Goal: Information Seeking & Learning: Check status

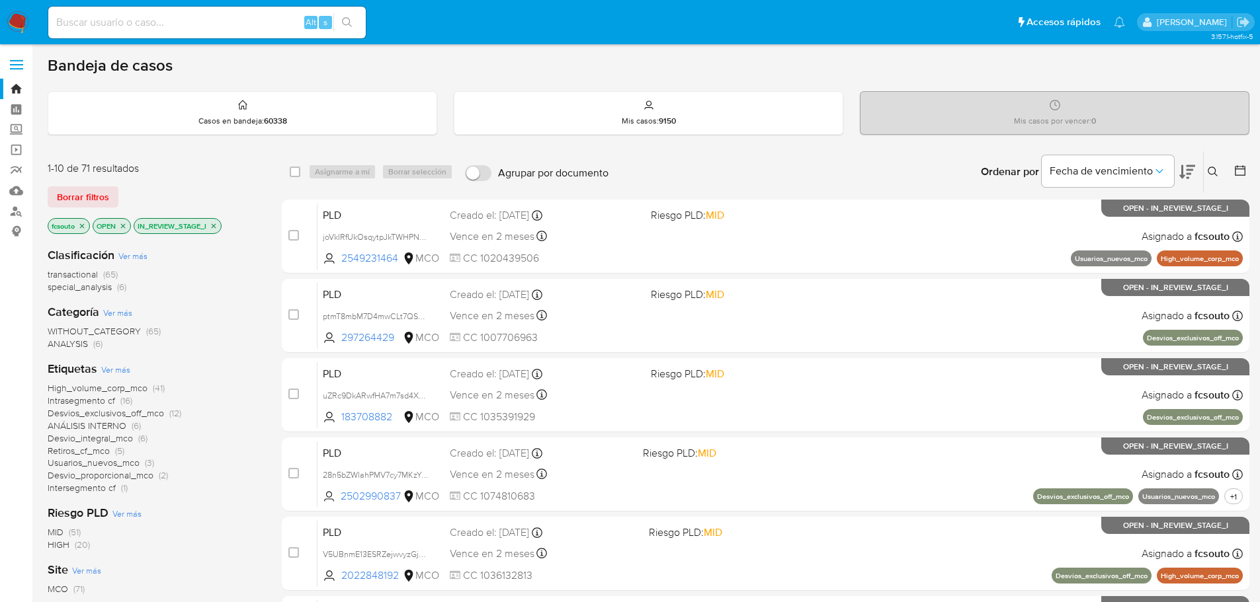
click at [1192, 165] on icon at bounding box center [1187, 172] width 16 height 16
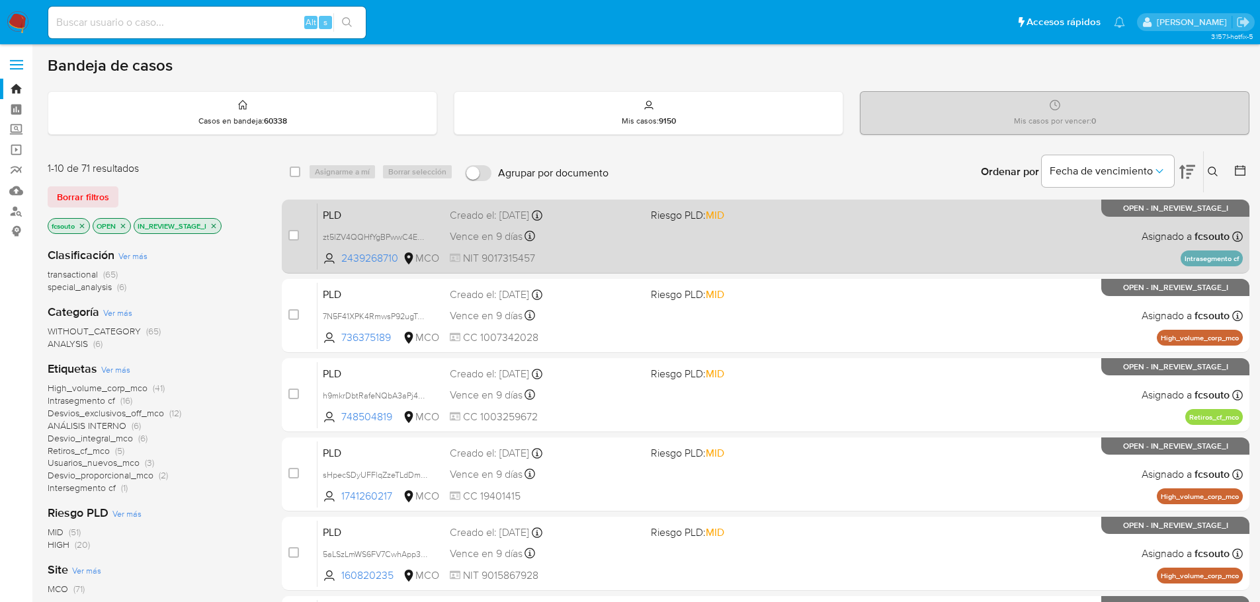
click at [611, 247] on div "PLD zt5lZV4QQHfYgBPwwC4EhxvS 2439268710 MCO Riesgo PLD: MID Creado el: [DATE] C…" at bounding box center [779, 236] width 925 height 67
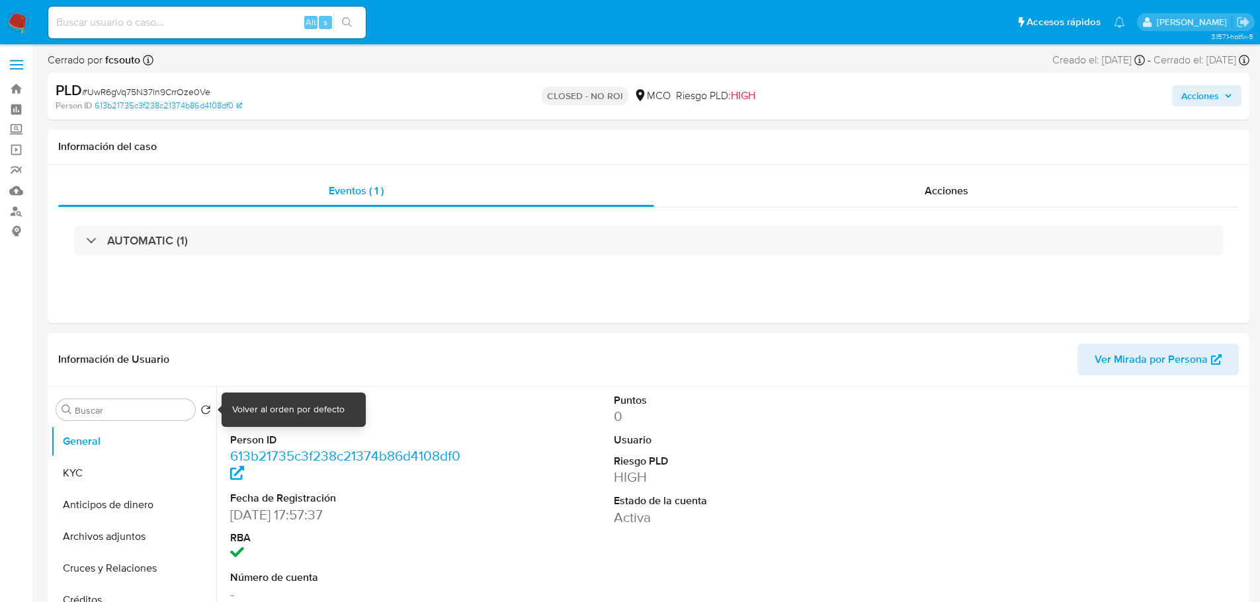
select select "10"
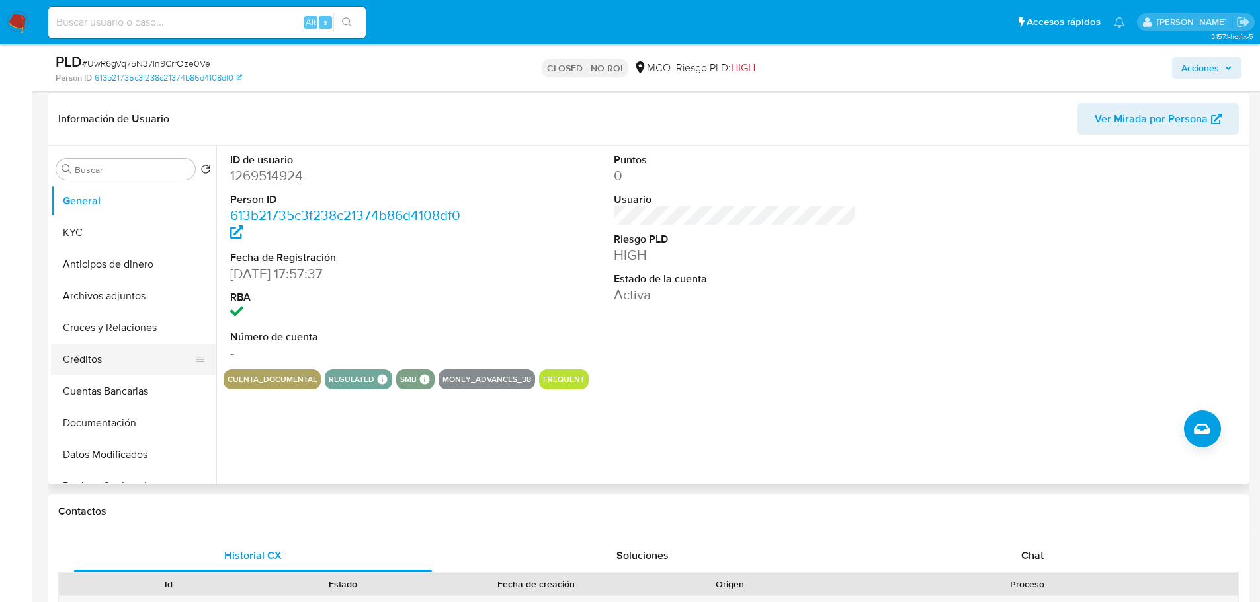
scroll to position [198, 0]
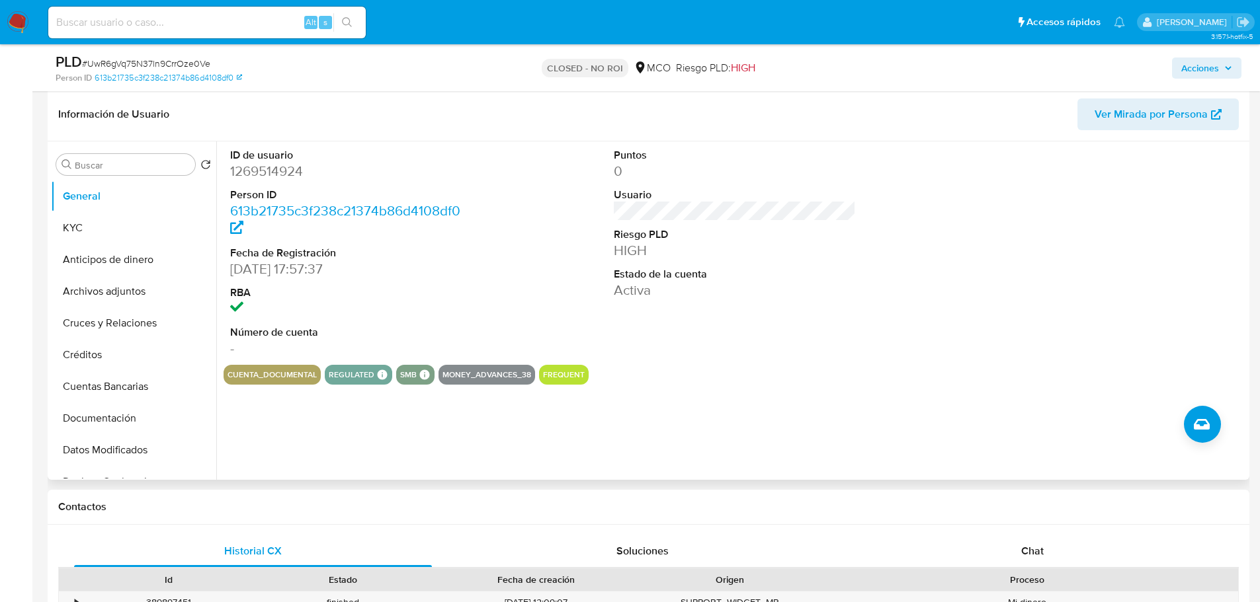
click at [266, 162] on dd "1269514924" at bounding box center [351, 171] width 243 height 19
copy dd "1269514924"
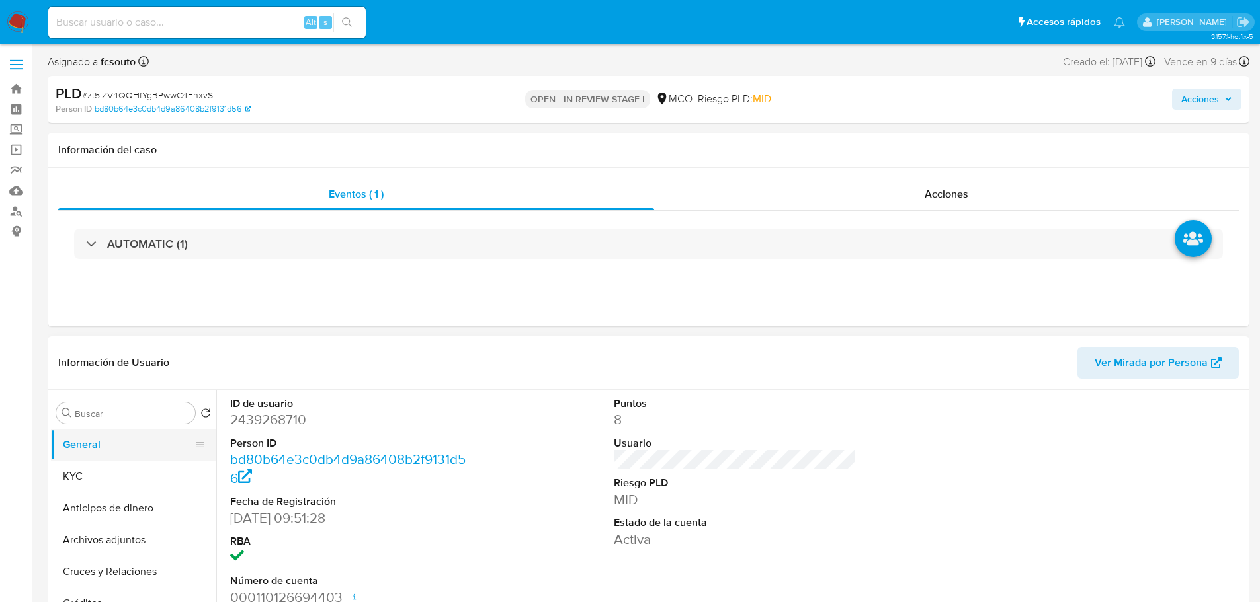
select select "10"
click at [257, 421] on dd "2439268710" at bounding box center [351, 420] width 243 height 19
click at [257, 420] on dd "2439268710" at bounding box center [351, 420] width 243 height 19
copy dd "2439268710"
click at [284, 426] on dd "2439268710" at bounding box center [351, 420] width 243 height 19
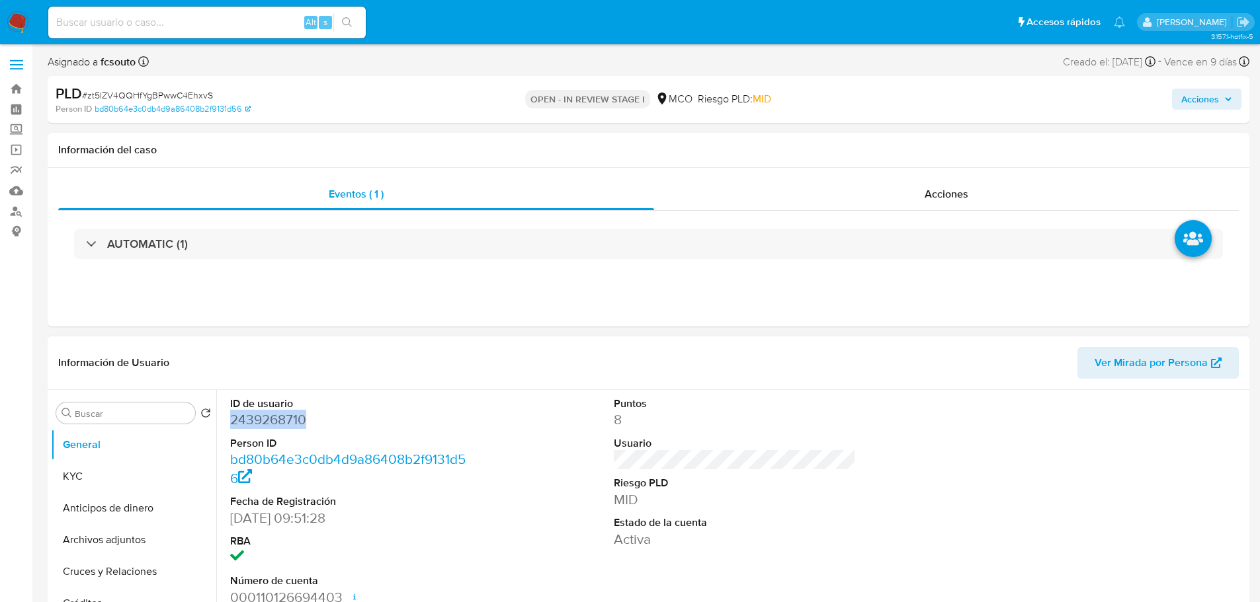
click at [284, 426] on dd "2439268710" at bounding box center [351, 420] width 243 height 19
click at [282, 420] on dd "2439268710" at bounding box center [351, 420] width 243 height 19
click at [283, 424] on dd "2439268710" at bounding box center [351, 420] width 243 height 19
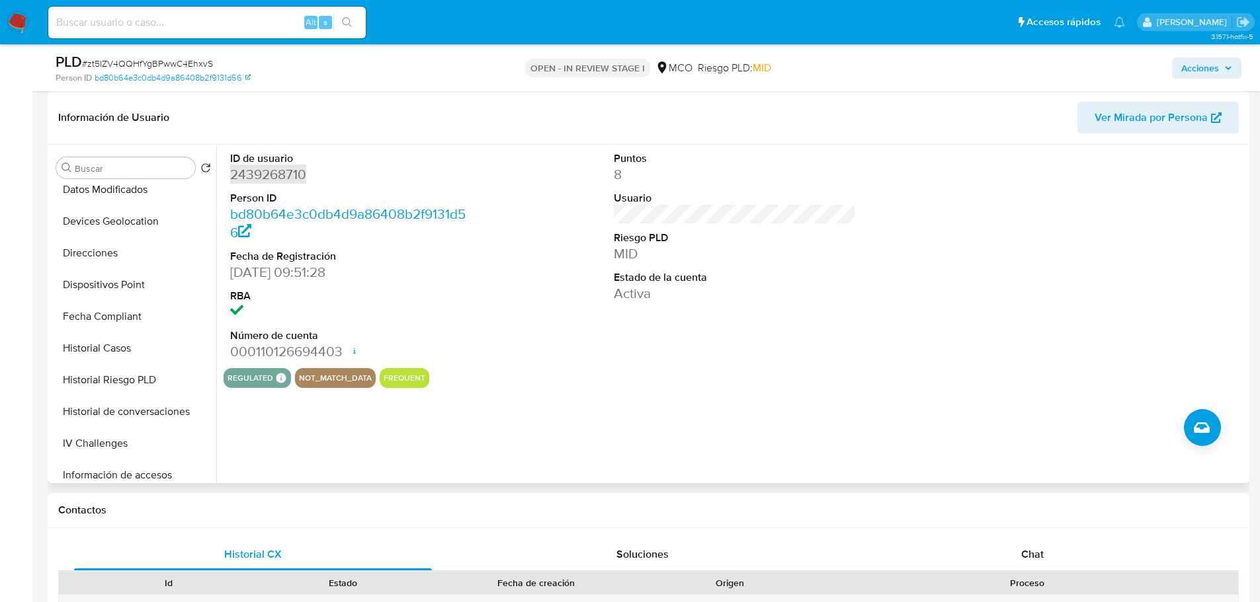
scroll to position [264, 0]
click at [120, 354] on button "Historial Casos" at bounding box center [128, 348] width 155 height 32
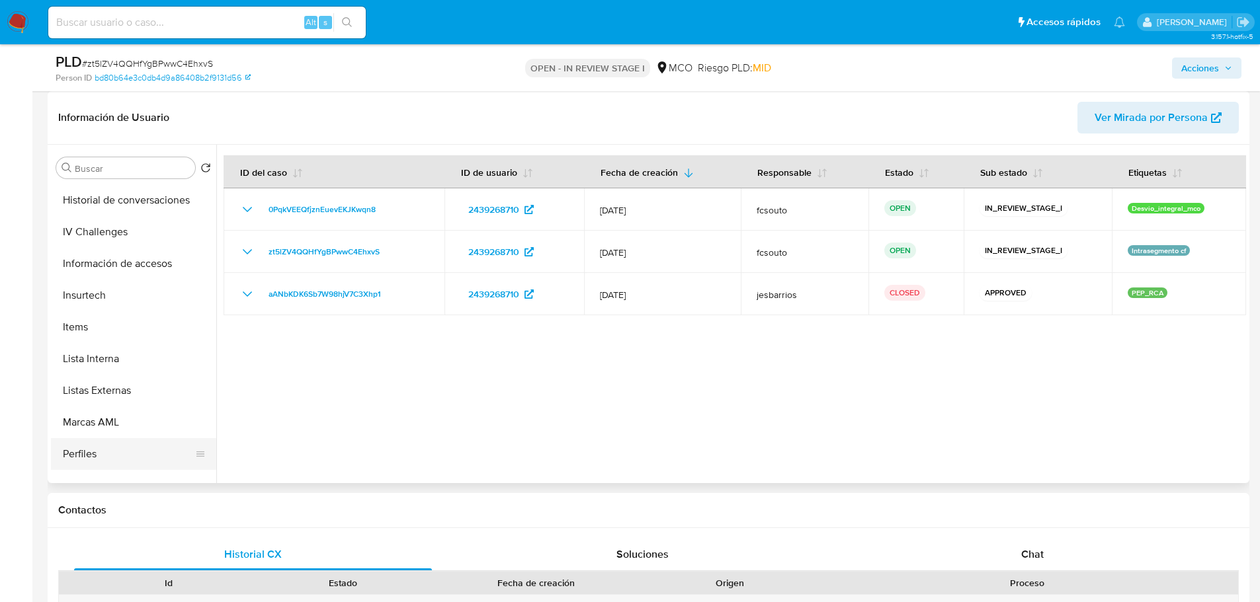
scroll to position [559, 0]
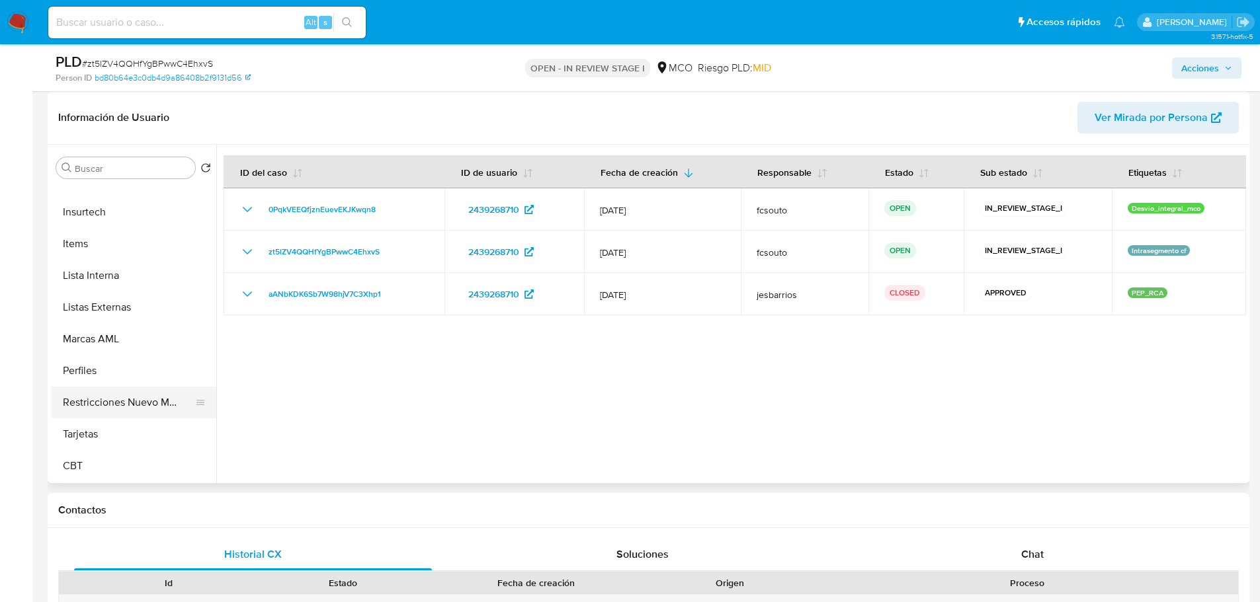
click at [132, 401] on button "Restricciones Nuevo Mundo" at bounding box center [128, 403] width 155 height 32
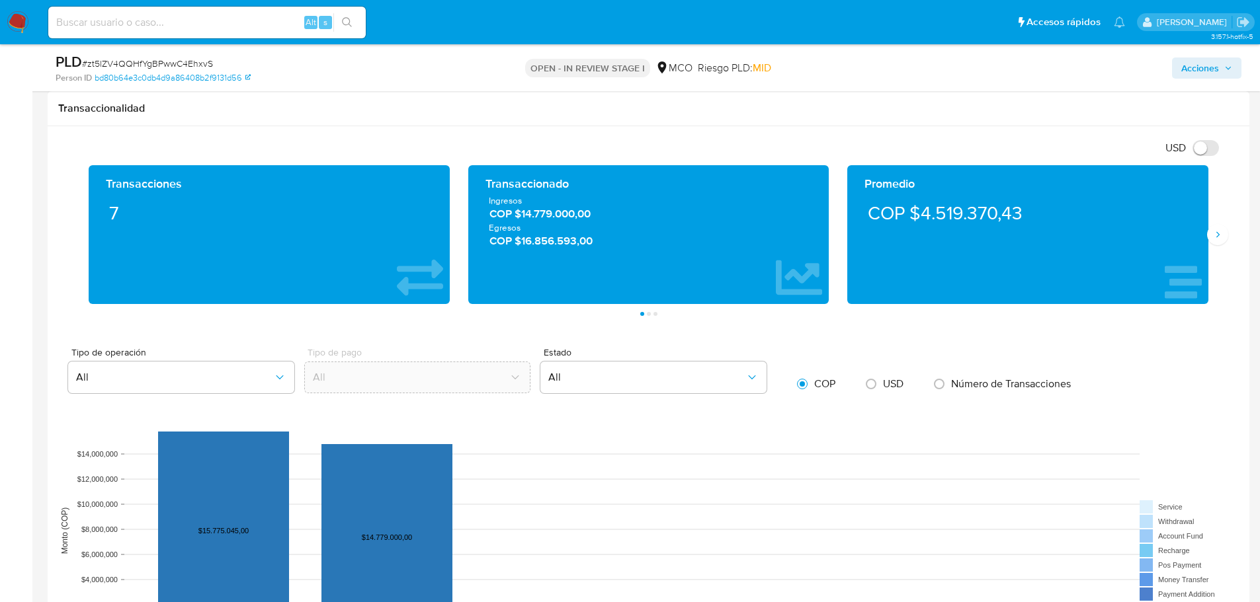
scroll to position [661, 0]
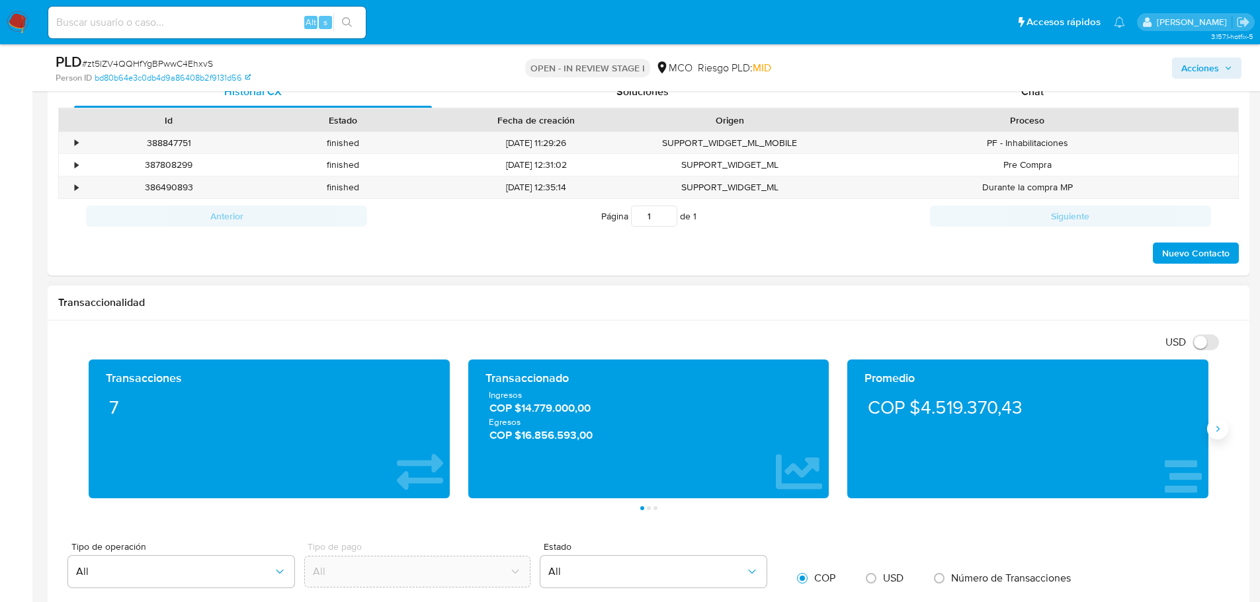
click at [1219, 424] on icon "Siguiente" at bounding box center [1217, 429] width 11 height 11
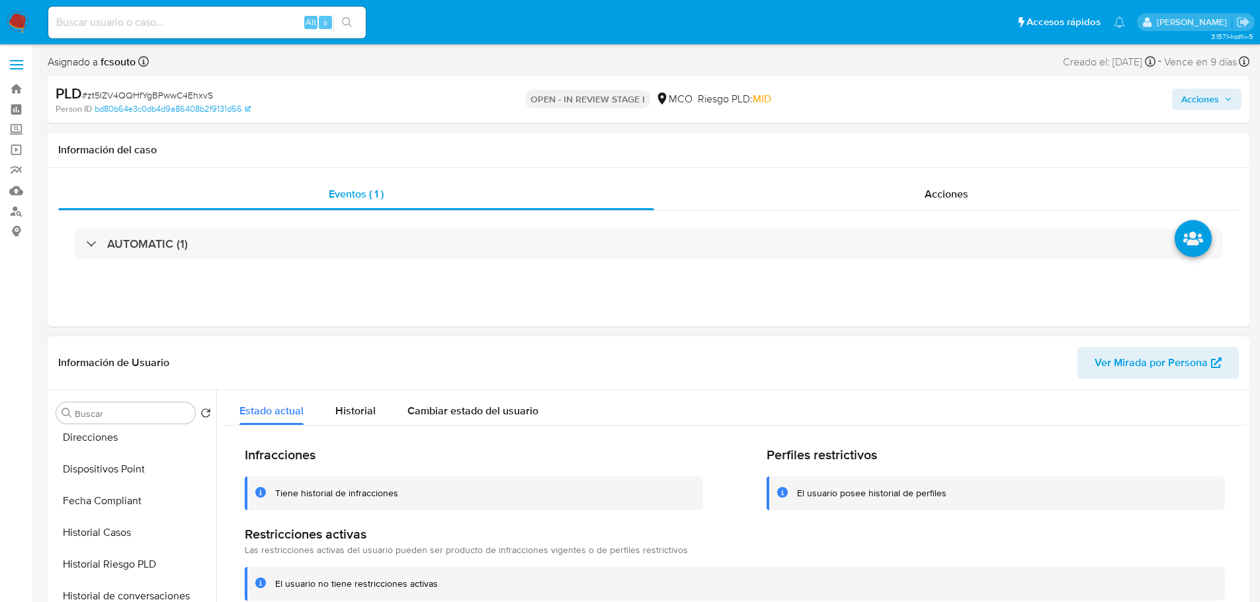
scroll to position [30, 0]
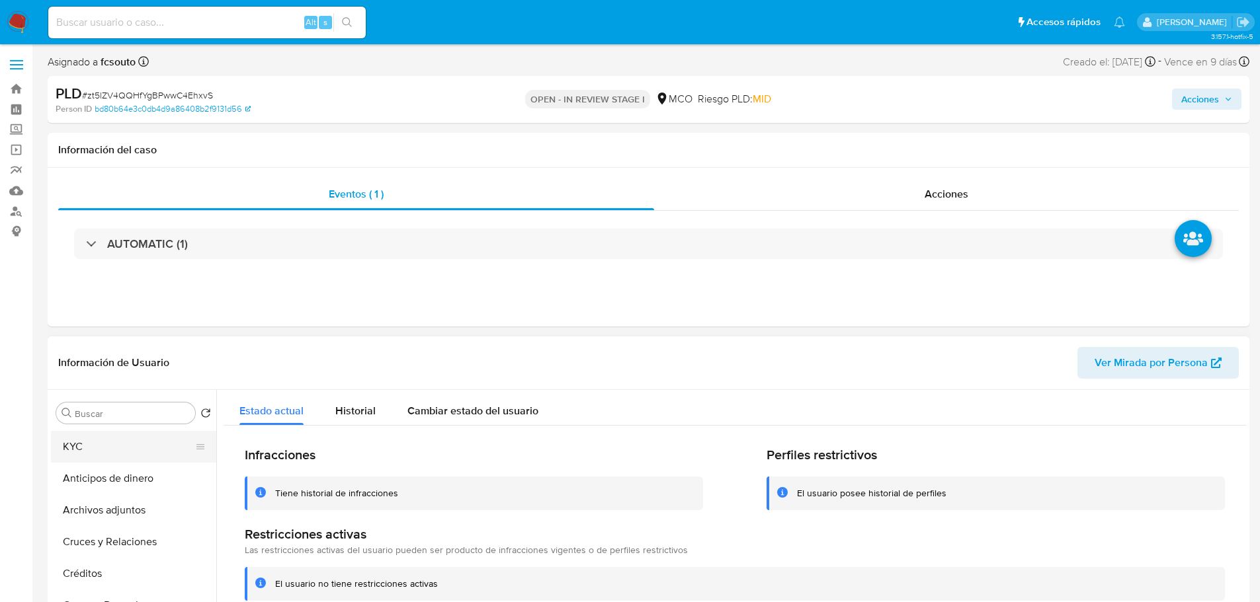
click at [80, 460] on button "KYC" at bounding box center [128, 447] width 155 height 32
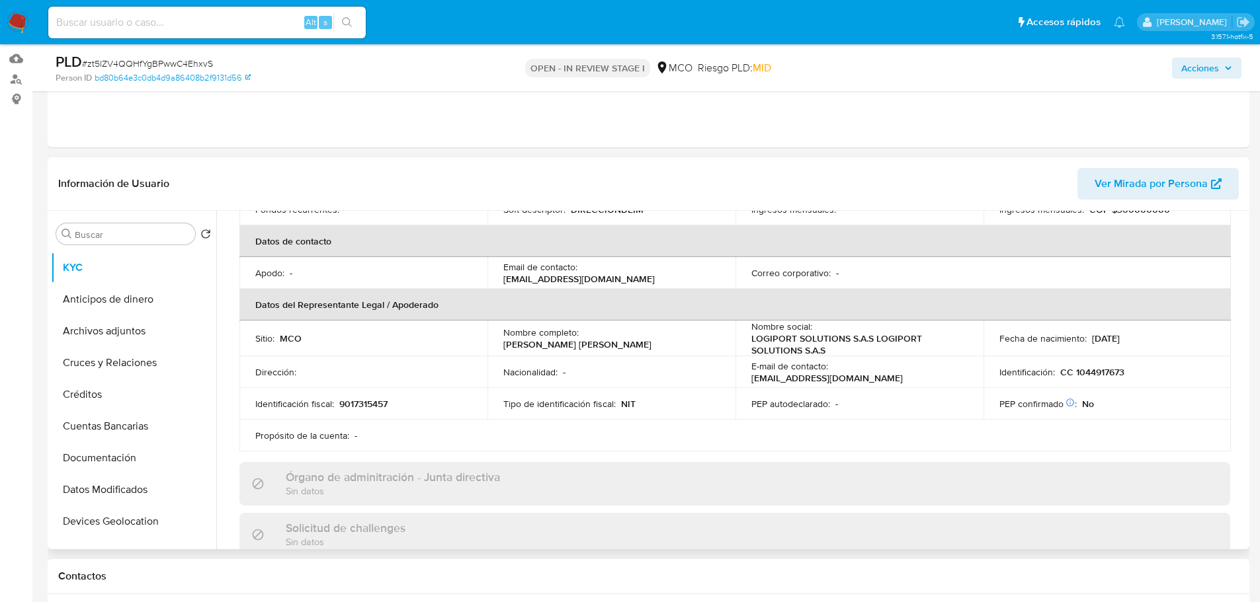
scroll to position [0, 0]
